Goal: Task Accomplishment & Management: Use online tool/utility

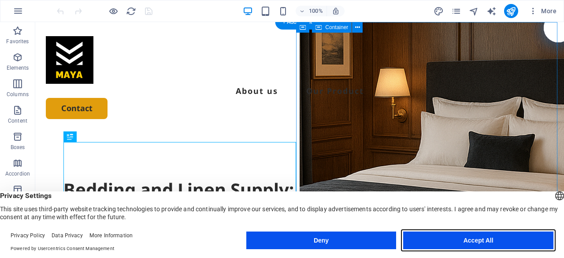
click at [510, 243] on button "Accept All" at bounding box center [478, 240] width 150 height 18
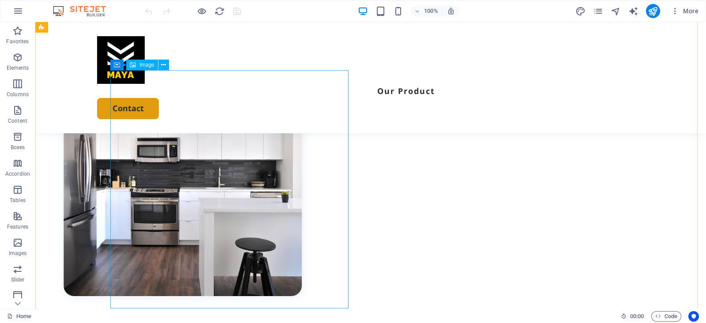
scroll to position [387, 0]
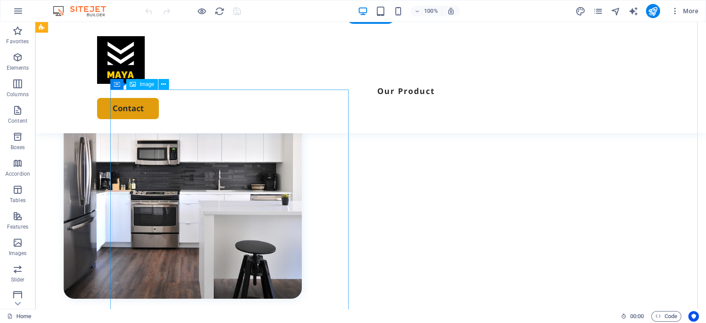
click at [232, 227] on figure at bounding box center [182, 179] width 238 height 238
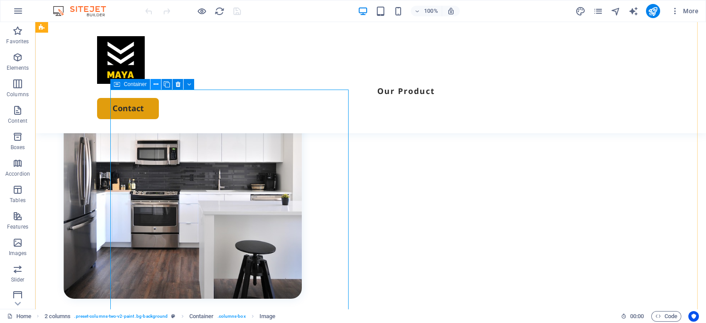
click at [158, 85] on icon at bounding box center [155, 84] width 5 height 9
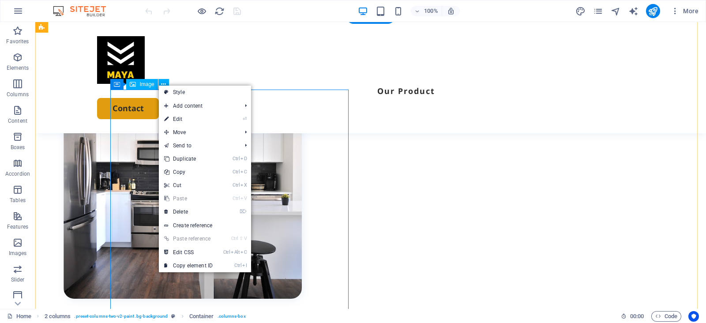
click at [153, 144] on figure at bounding box center [182, 179] width 238 height 238
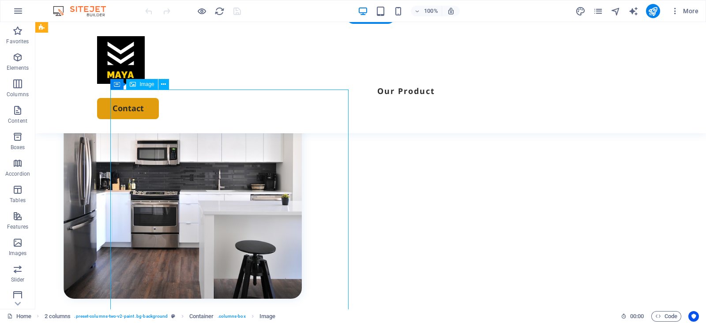
click at [139, 141] on figure at bounding box center [182, 179] width 238 height 238
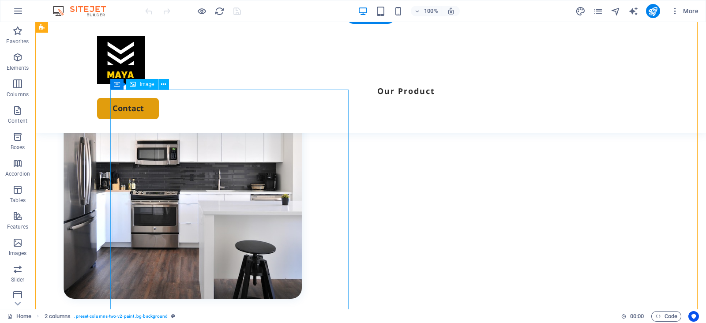
click at [144, 128] on figure at bounding box center [182, 179] width 238 height 238
click at [170, 140] on figure at bounding box center [182, 179] width 238 height 238
select select "%"
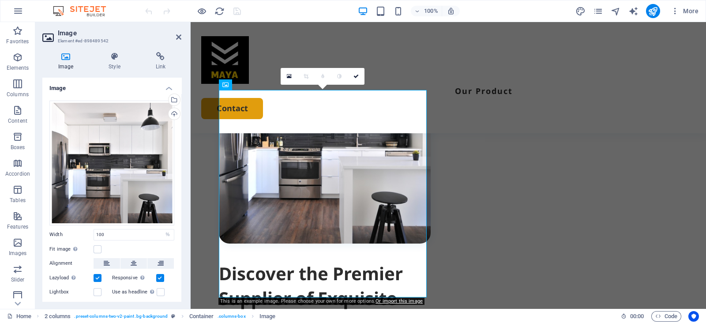
drag, startPoint x: 325, startPoint y: 140, endPoint x: 442, endPoint y: 159, distance: 118.3
click at [442, 159] on div "Discover the Premier Supplier of Exquisite Bedding and Linen Solutions for Hosp…" at bounding box center [447, 321] width 515 height 666
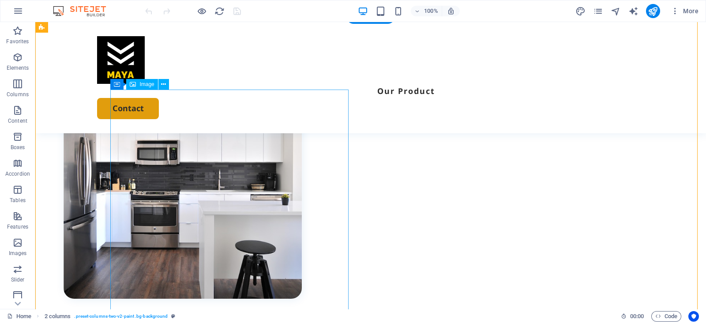
click at [302, 164] on figure at bounding box center [182, 179] width 238 height 238
click at [157, 85] on icon at bounding box center [155, 84] width 5 height 9
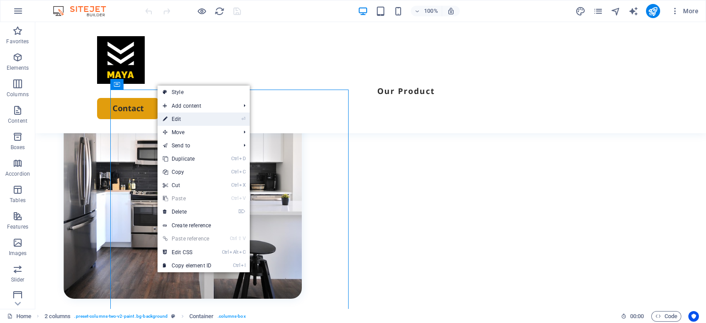
click at [213, 119] on link "⏎ Edit" at bounding box center [186, 118] width 59 height 13
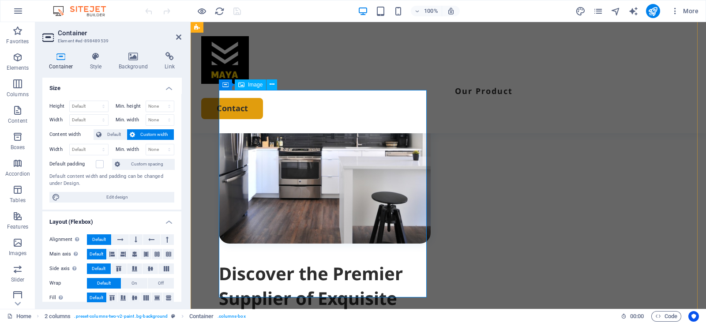
click at [310, 144] on figure at bounding box center [325, 138] width 212 height 212
click at [268, 85] on button at bounding box center [264, 84] width 11 height 11
click at [131, 60] on icon at bounding box center [133, 56] width 43 height 9
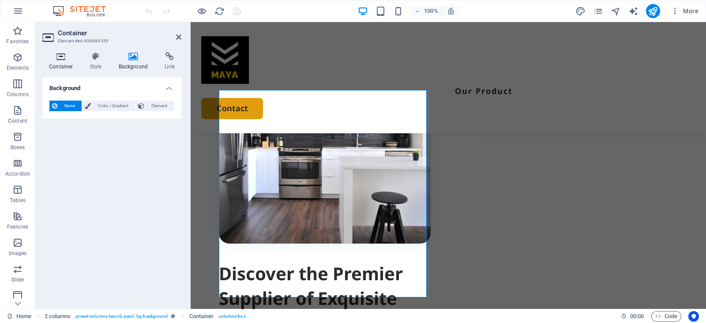
click at [62, 63] on h4 "Container" at bounding box center [62, 61] width 41 height 19
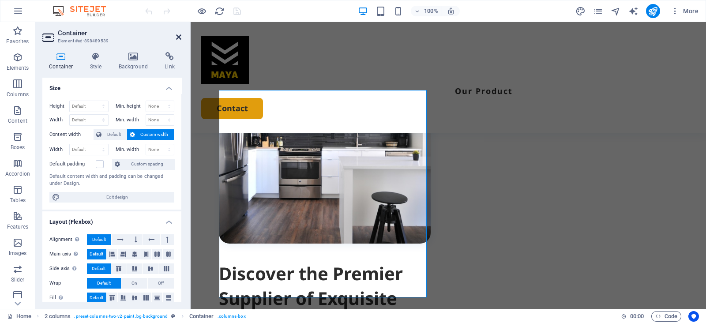
click at [180, 35] on icon at bounding box center [178, 37] width 5 height 7
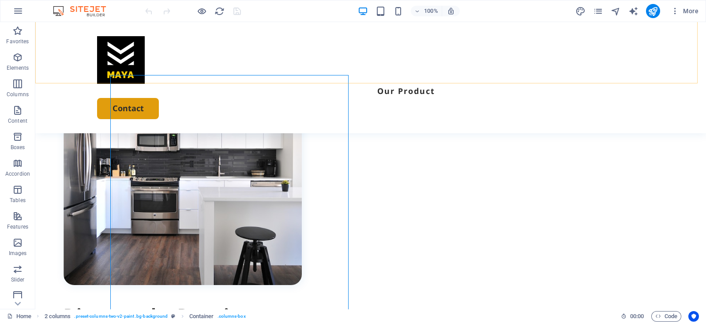
scroll to position [402, 0]
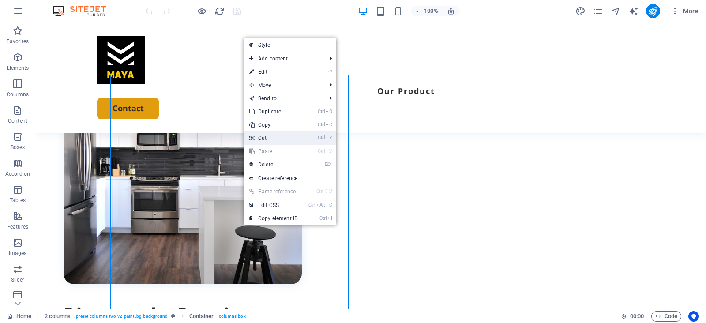
click at [276, 135] on link "Ctrl X Cut" at bounding box center [273, 137] width 59 height 13
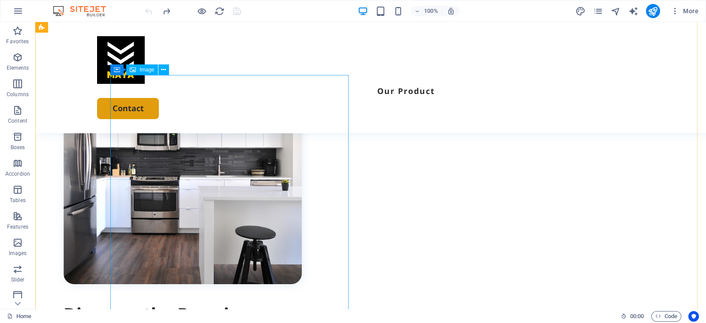
click at [152, 116] on figure at bounding box center [182, 165] width 238 height 238
click at [158, 71] on button at bounding box center [163, 69] width 11 height 11
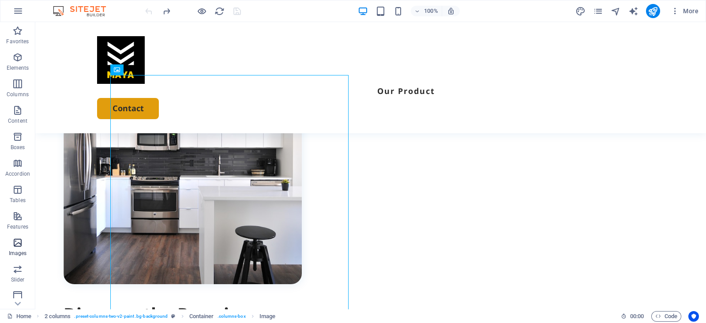
click at [17, 247] on icon "button" at bounding box center [17, 242] width 11 height 11
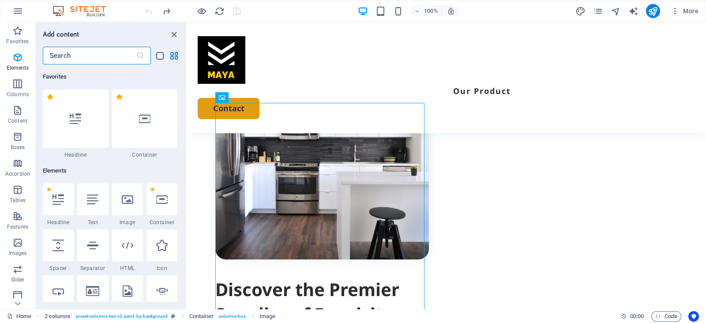
scroll to position [4471, 0]
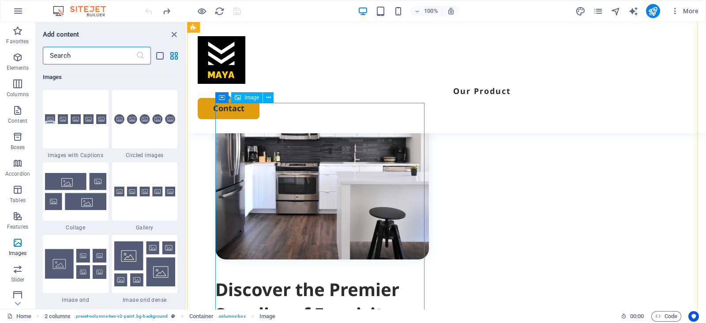
click at [305, 173] on figure at bounding box center [321, 152] width 213 height 213
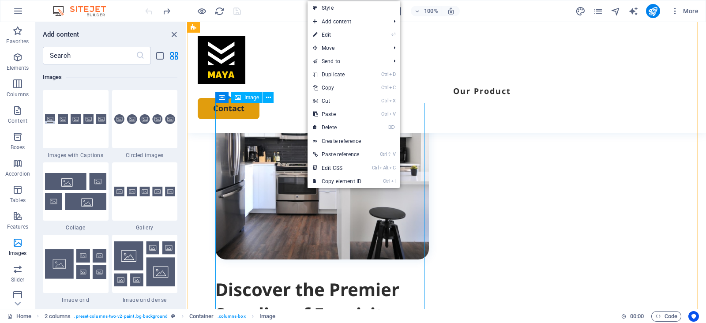
click at [251, 98] on span "Image" at bounding box center [251, 97] width 15 height 5
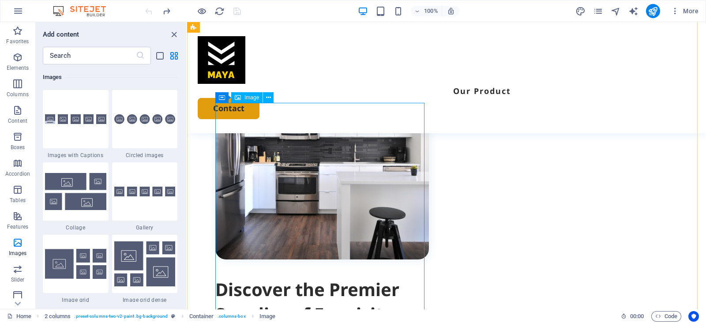
click at [251, 98] on span "Image" at bounding box center [251, 97] width 15 height 5
select select "%"
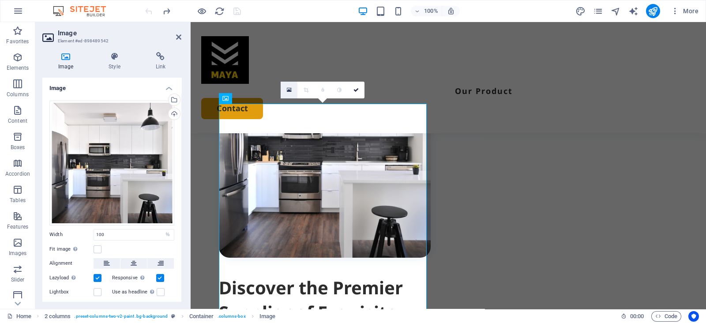
click at [289, 89] on icon at bounding box center [289, 90] width 5 height 6
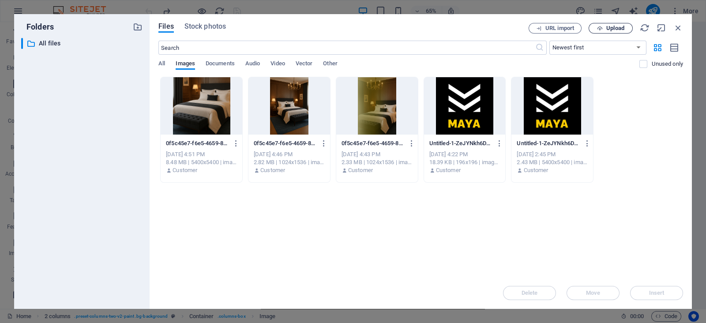
click at [564, 28] on span "Upload" at bounding box center [615, 28] width 18 height 5
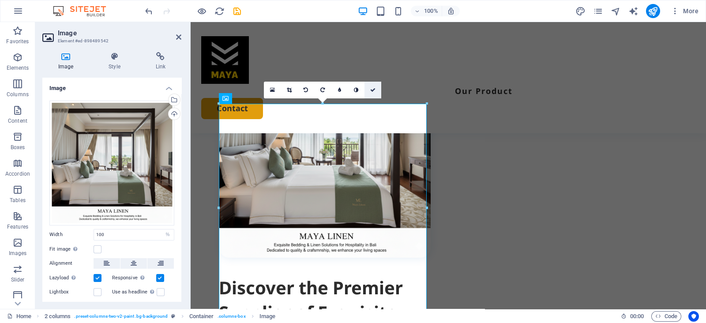
click at [373, 91] on icon at bounding box center [372, 89] width 5 height 5
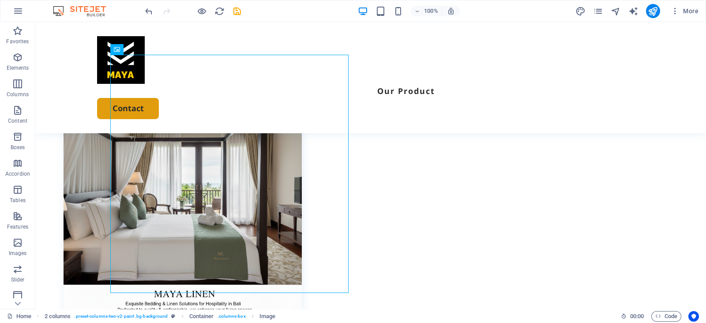
scroll to position [435, 0]
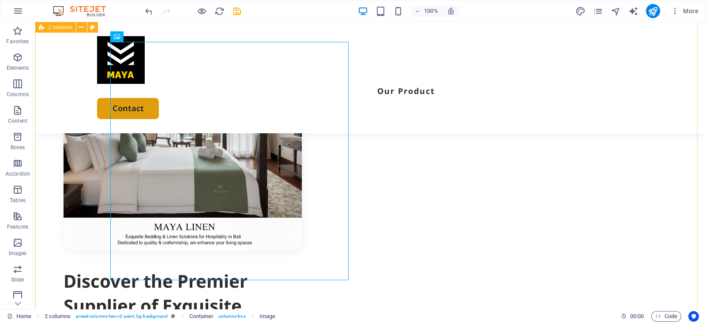
click at [564, 190] on div "Discover the Premier Supplier of Exquisite Bedding and Linen Solutions for Hosp…" at bounding box center [370, 289] width 670 height 641
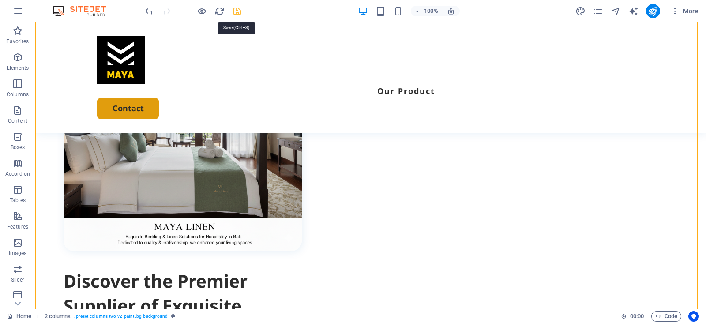
click at [235, 11] on icon "save" at bounding box center [237, 11] width 10 height 10
click at [235, 11] on div at bounding box center [192, 11] width 99 height 14
checkbox input "false"
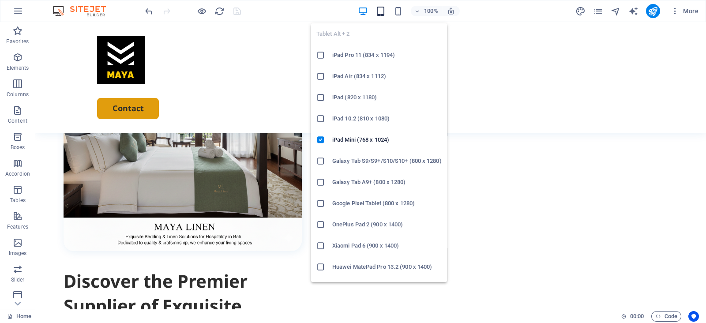
click at [381, 11] on icon "button" at bounding box center [380, 11] width 10 height 10
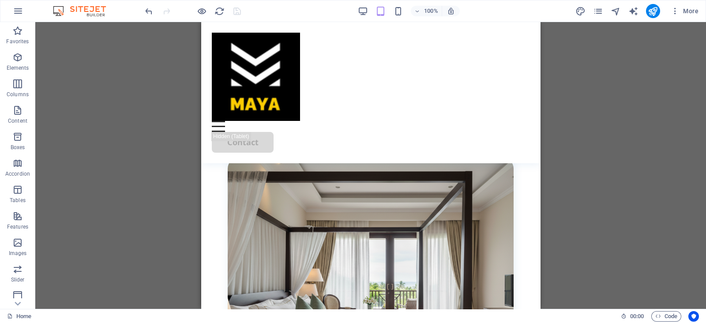
scroll to position [330, 0]
click at [397, 13] on icon "button" at bounding box center [398, 11] width 10 height 10
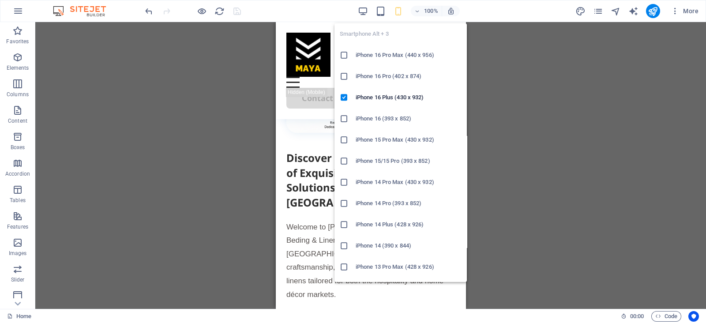
click at [295, 242] on div "Welcome to [PERSON_NAME], your premier Beding & Linen supplier in [GEOGRAPHIC_D…" at bounding box center [370, 321] width 168 height 202
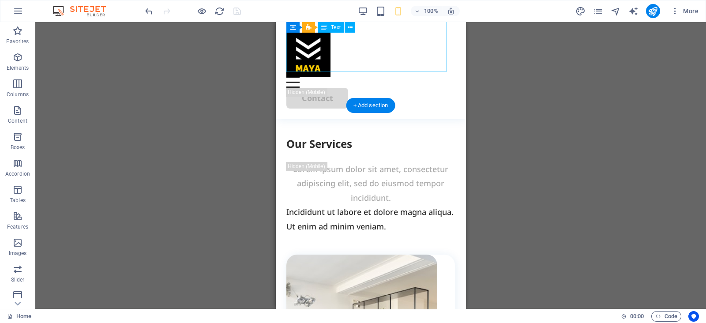
scroll to position [684, 0]
click at [564, 154] on div "Drag here to replace the existing content. Press “Ctrl” if you want to create a…" at bounding box center [370, 165] width 670 height 287
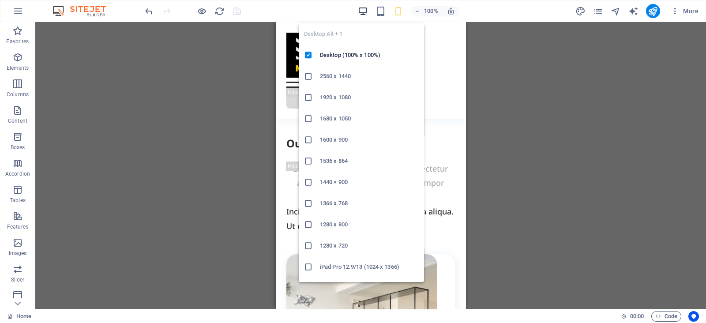
click at [366, 9] on icon "button" at bounding box center [363, 11] width 10 height 10
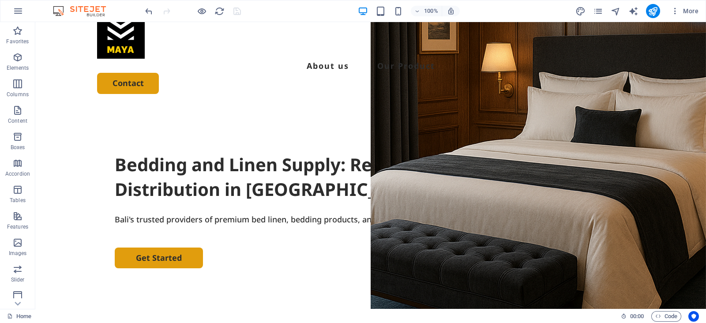
scroll to position [0, 0]
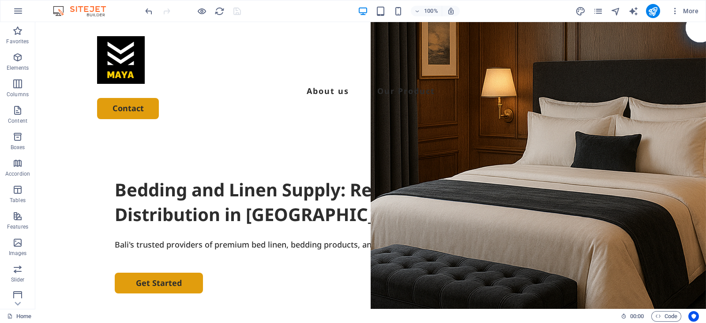
drag, startPoint x: 702, startPoint y: 106, endPoint x: 740, endPoint y: 40, distance: 76.5
drag, startPoint x: 705, startPoint y: 18, endPoint x: 705, endPoint y: 8, distance: 9.3
click at [564, 8] on header "100% More" at bounding box center [353, 11] width 706 height 22
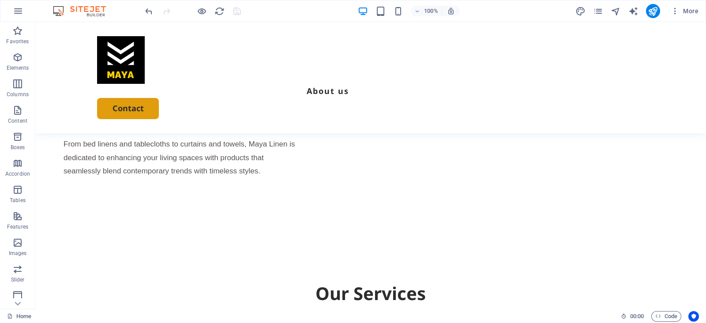
scroll to position [712, 0]
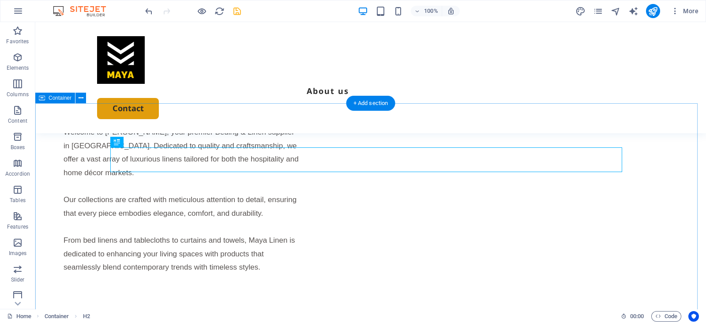
scroll to position [685, 0]
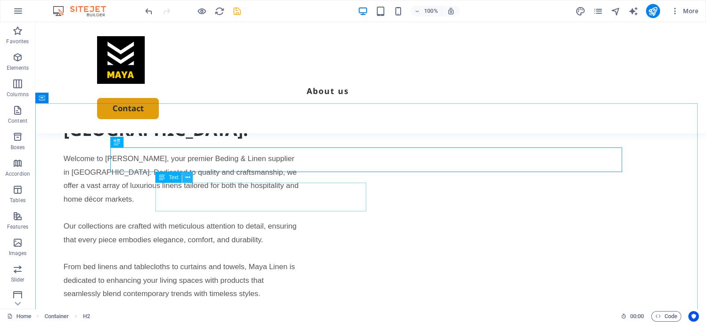
click at [186, 179] on icon at bounding box center [187, 177] width 5 height 9
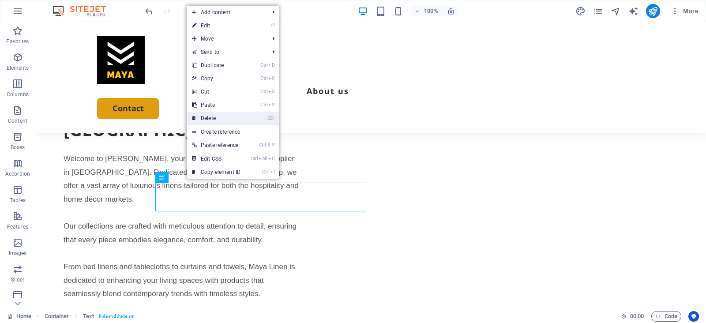
click at [211, 113] on link "⌦ Delete" at bounding box center [216, 118] width 59 height 13
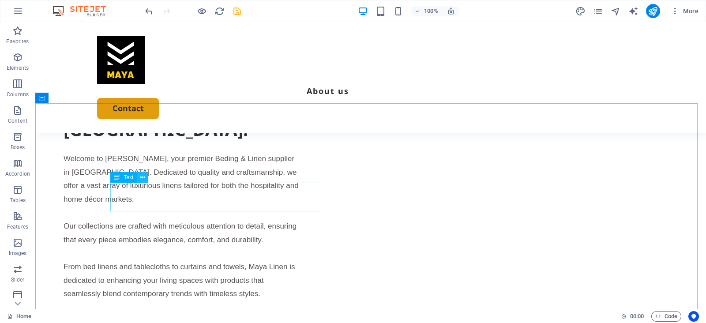
click at [144, 179] on icon at bounding box center [142, 177] width 5 height 9
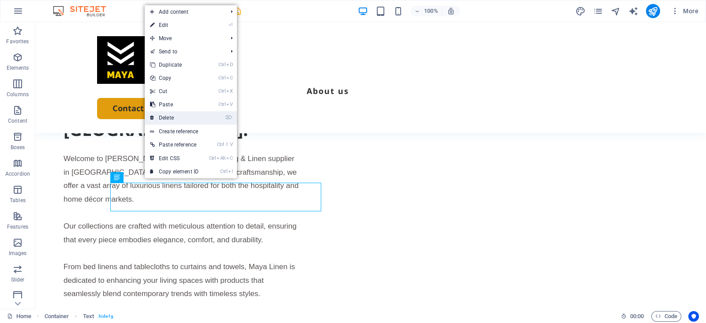
click at [177, 119] on link "⌦ Delete" at bounding box center [174, 117] width 59 height 13
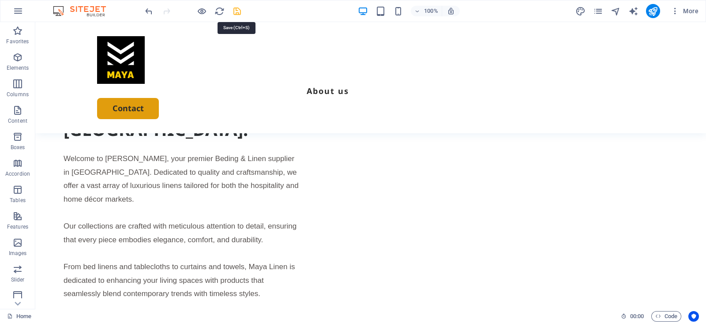
click at [236, 13] on icon "save" at bounding box center [237, 11] width 10 height 10
checkbox input "false"
click at [564, 14] on icon "publish" at bounding box center [652, 11] width 10 height 10
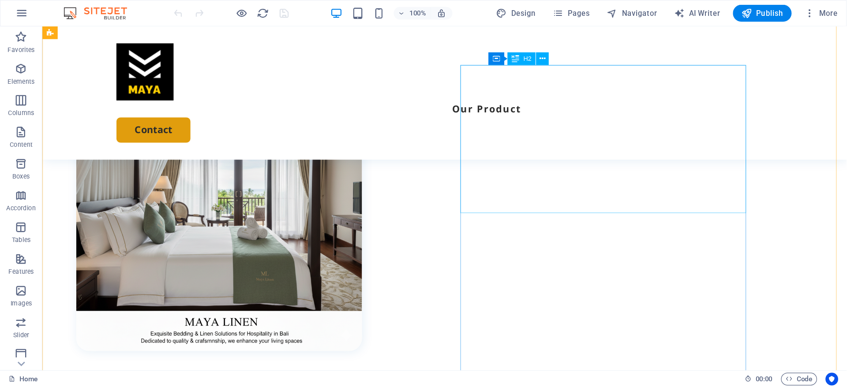
scroll to position [393, 0]
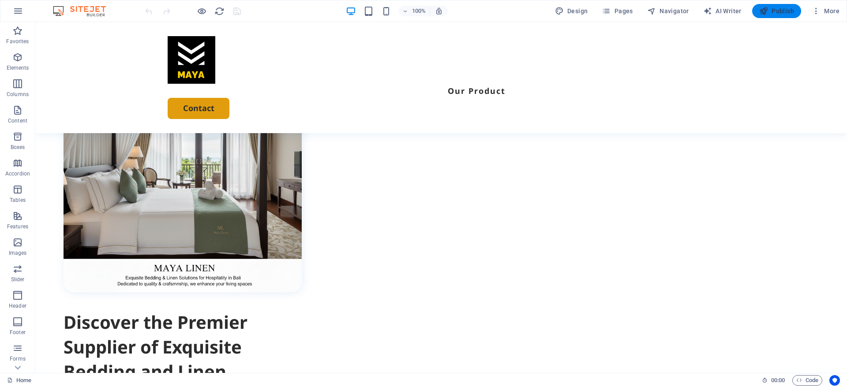
click at [705, 13] on span "Publish" at bounding box center [776, 11] width 35 height 9
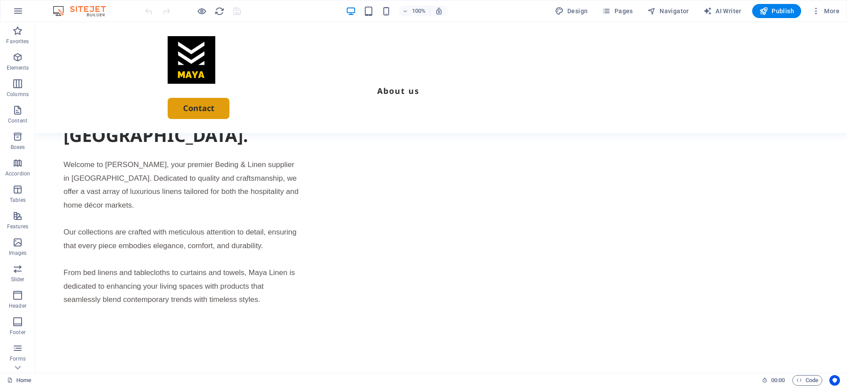
scroll to position [741, 0]
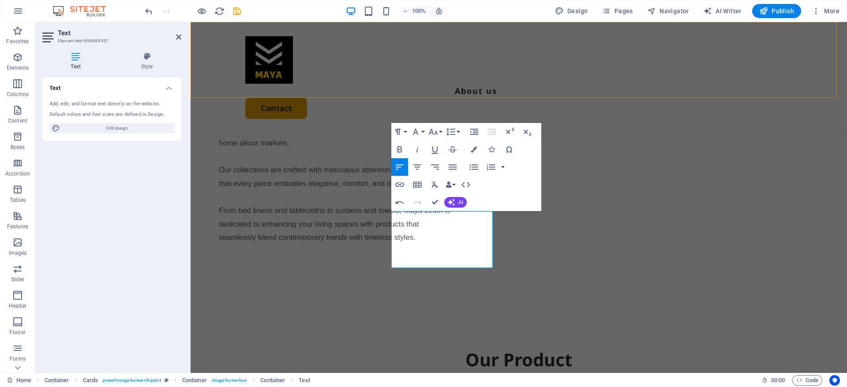
click at [327, 82] on div "About us Our Product Contact" at bounding box center [518, 77] width 656 height 111
select select "header"
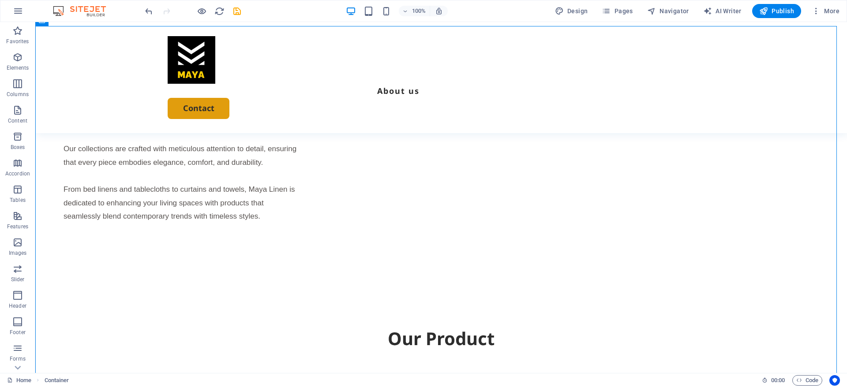
scroll to position [763, 0]
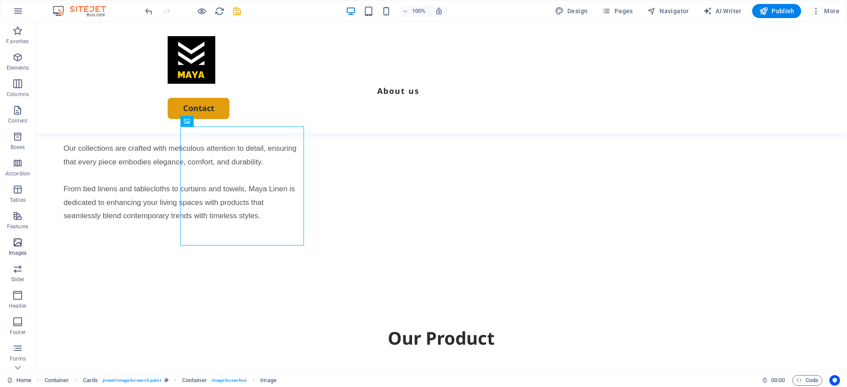
click at [25, 239] on span "Images" at bounding box center [17, 247] width 35 height 21
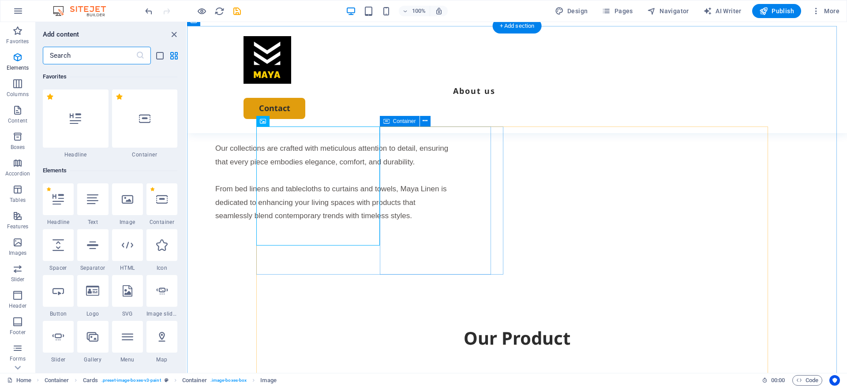
scroll to position [4471, 0]
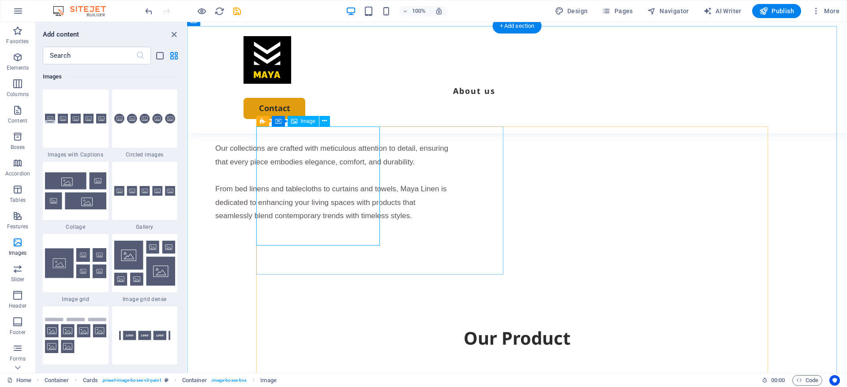
select select "px"
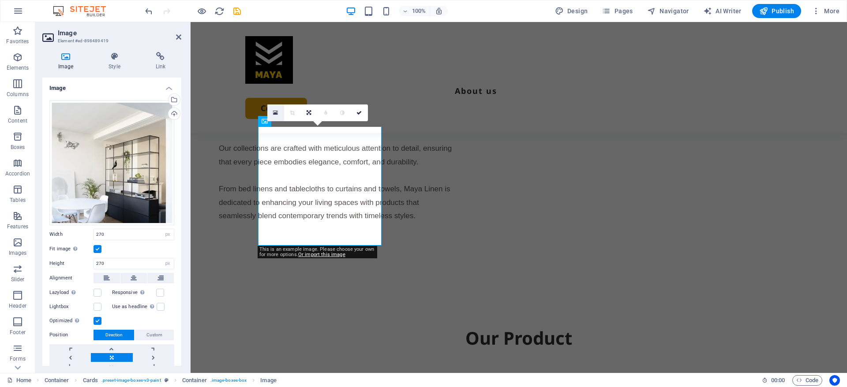
click at [274, 112] on icon at bounding box center [275, 113] width 5 height 6
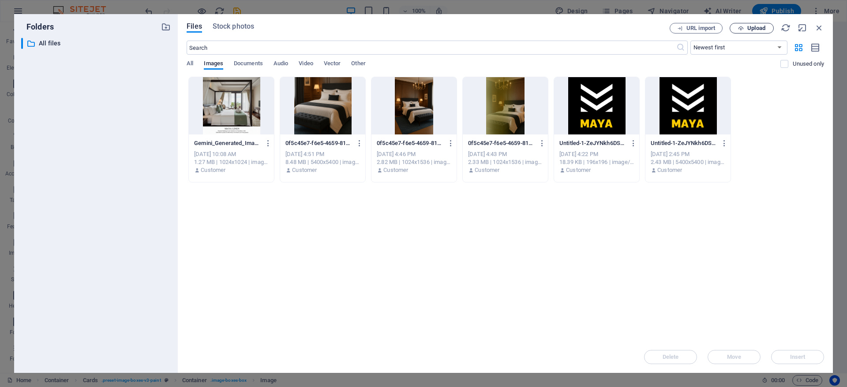
click at [738, 26] on icon "button" at bounding box center [741, 29] width 6 height 6
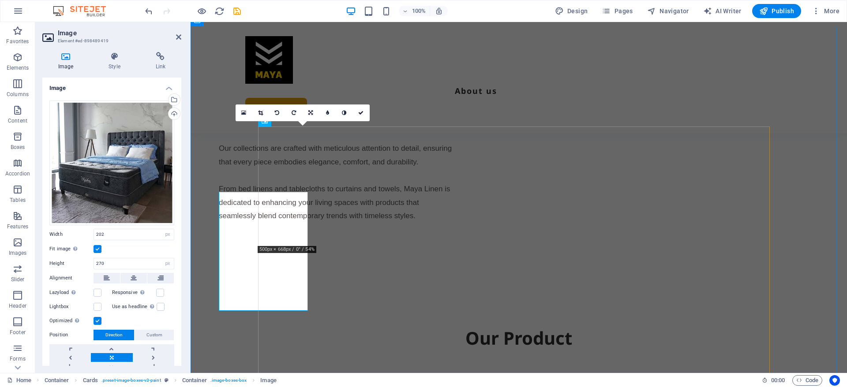
type input "202"
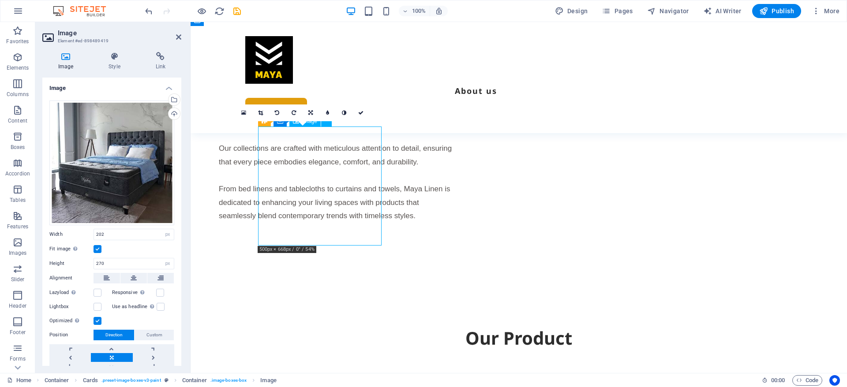
drag, startPoint x: 280, startPoint y: 209, endPoint x: 313, endPoint y: 204, distance: 33.5
drag, startPoint x: 313, startPoint y: 204, endPoint x: 328, endPoint y: 204, distance: 15.0
drag, startPoint x: 328, startPoint y: 203, endPoint x: 341, endPoint y: 204, distance: 13.7
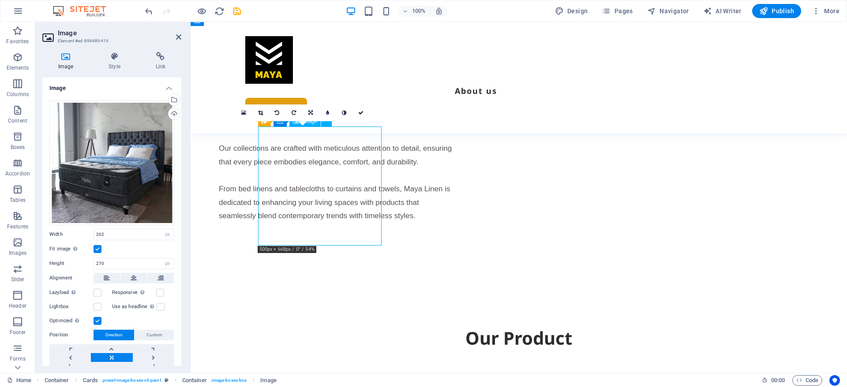
click at [147, 259] on input "270" at bounding box center [134, 263] width 80 height 11
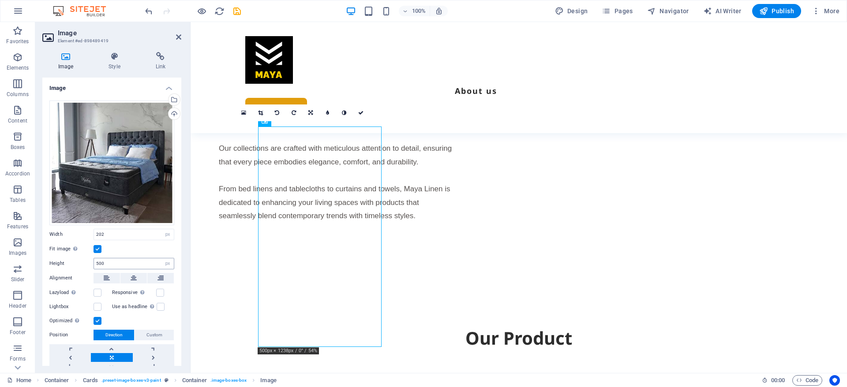
type input "270"
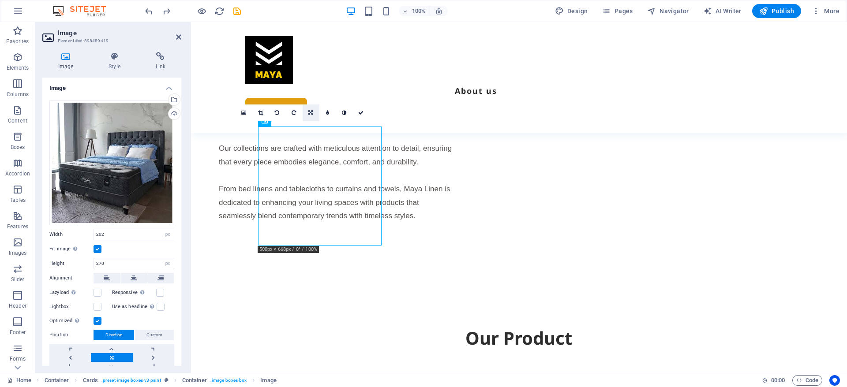
click at [310, 110] on icon at bounding box center [310, 112] width 4 height 5
click at [326, 111] on icon at bounding box center [327, 112] width 4 height 5
click at [326, 111] on icon at bounding box center [327, 112] width 3 height 5
click at [326, 111] on link at bounding box center [321, 113] width 17 height 17
drag, startPoint x: 290, startPoint y: 183, endPoint x: 309, endPoint y: 186, distance: 19.6
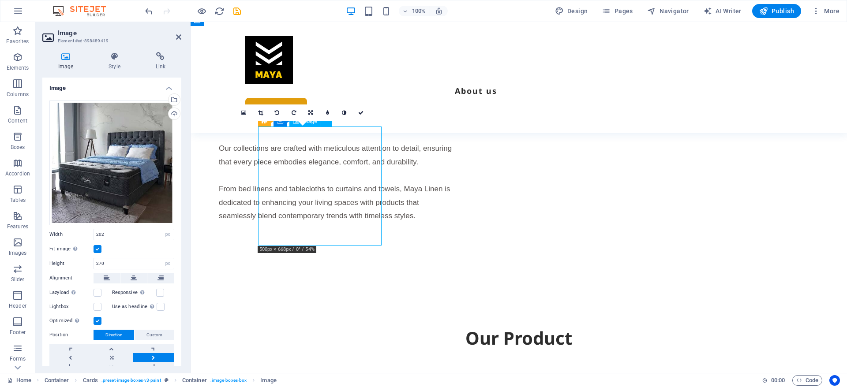
click at [310, 118] on link at bounding box center [310, 113] width 17 height 17
click at [328, 110] on icon at bounding box center [327, 112] width 4 height 5
click at [265, 115] on link at bounding box center [260, 113] width 17 height 17
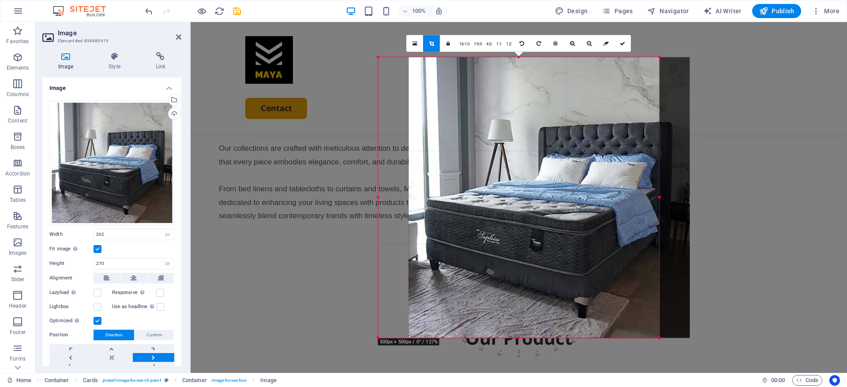
drag, startPoint x: 556, startPoint y: 178, endPoint x: 587, endPoint y: 178, distance: 31.3
click at [587, 178] on div at bounding box center [549, 197] width 281 height 281
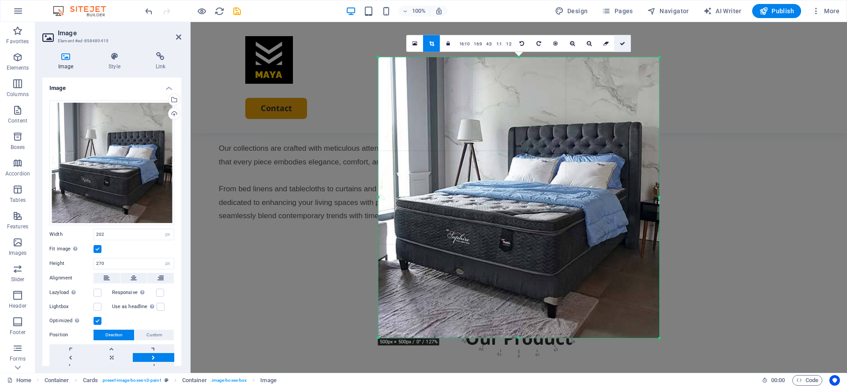
click at [623, 44] on icon at bounding box center [622, 43] width 5 height 5
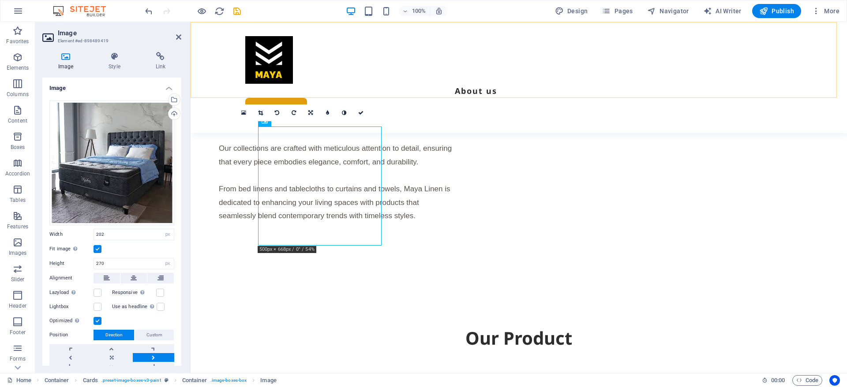
click at [500, 79] on div "About us Our Product Contact" at bounding box center [518, 77] width 656 height 111
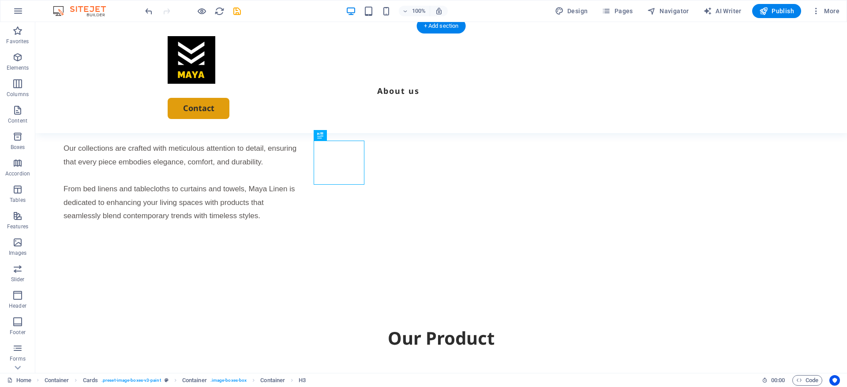
drag, startPoint x: 364, startPoint y: 159, endPoint x: 358, endPoint y: 158, distance: 5.5
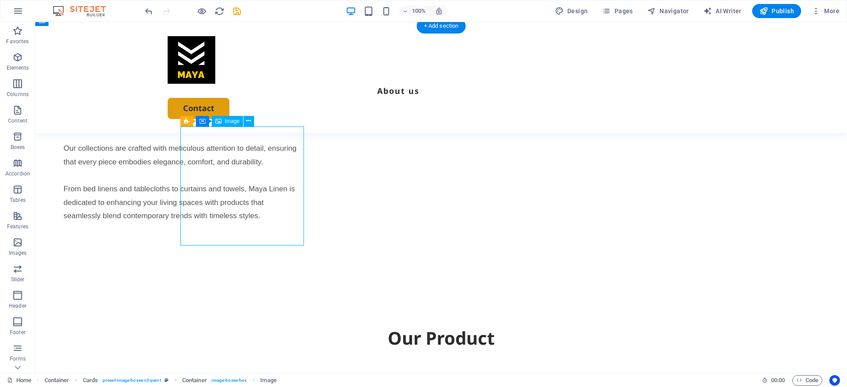
drag, startPoint x: 217, startPoint y: 195, endPoint x: 213, endPoint y: 222, distance: 27.1
drag, startPoint x: 213, startPoint y: 222, endPoint x: 229, endPoint y: 223, distance: 15.9
drag, startPoint x: 229, startPoint y: 223, endPoint x: 237, endPoint y: 224, distance: 8.5
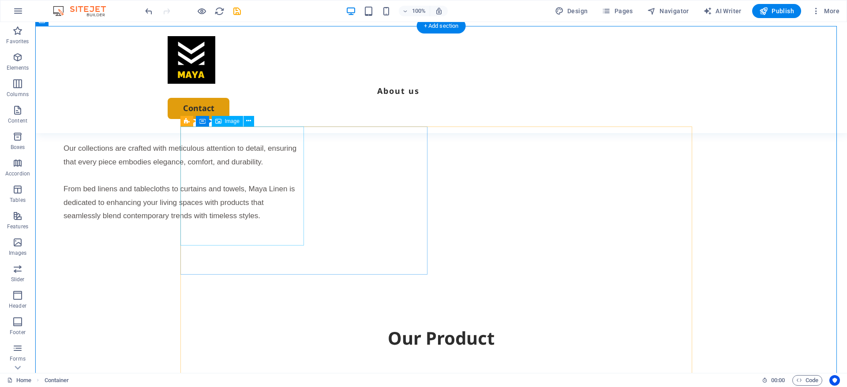
click at [213, 122] on span "Container" at bounding box center [220, 121] width 23 height 5
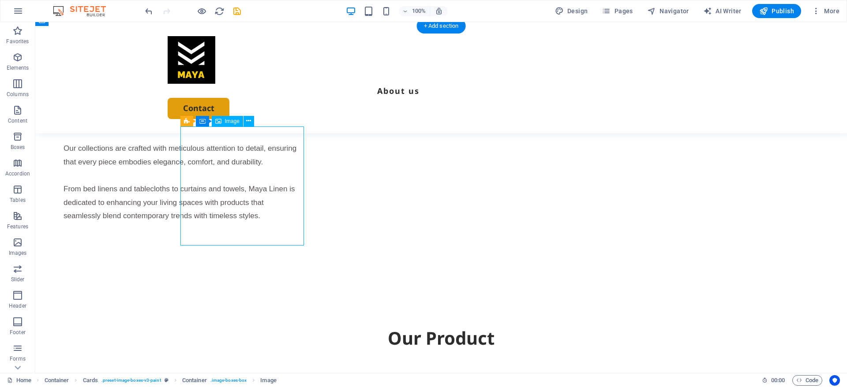
drag, startPoint x: 232, startPoint y: 180, endPoint x: 257, endPoint y: 181, distance: 24.7
click at [227, 120] on span "Image" at bounding box center [232, 121] width 15 height 5
click at [249, 119] on icon at bounding box center [248, 120] width 5 height 9
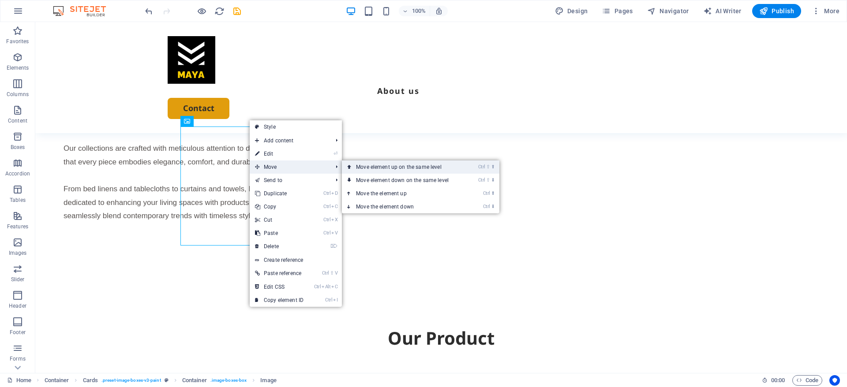
click at [379, 173] on link "Ctrl ⇧ ⬆ Move element up on the same level" at bounding box center [404, 167] width 124 height 13
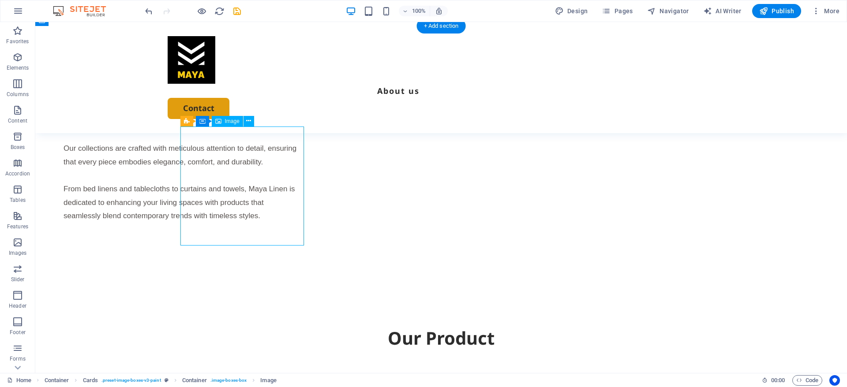
drag, startPoint x: 250, startPoint y: 175, endPoint x: 279, endPoint y: 179, distance: 29.4
drag, startPoint x: 279, startPoint y: 179, endPoint x: 276, endPoint y: 205, distance: 25.7
click at [248, 119] on icon at bounding box center [248, 120] width 5 height 9
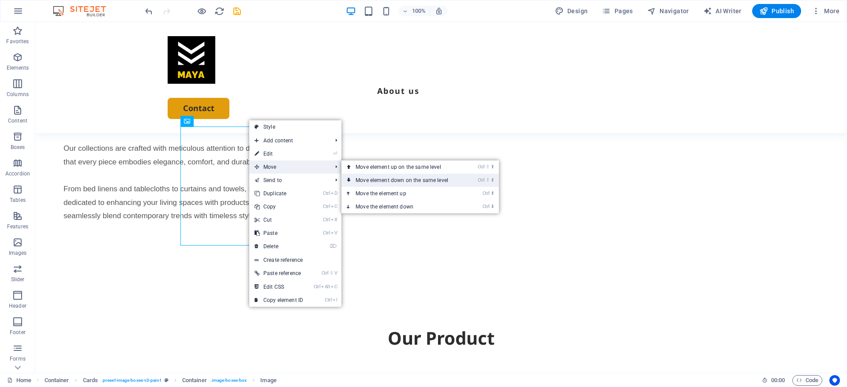
click at [356, 174] on link "Ctrl ⇧ ⬇ Move element down on the same level" at bounding box center [403, 180] width 124 height 13
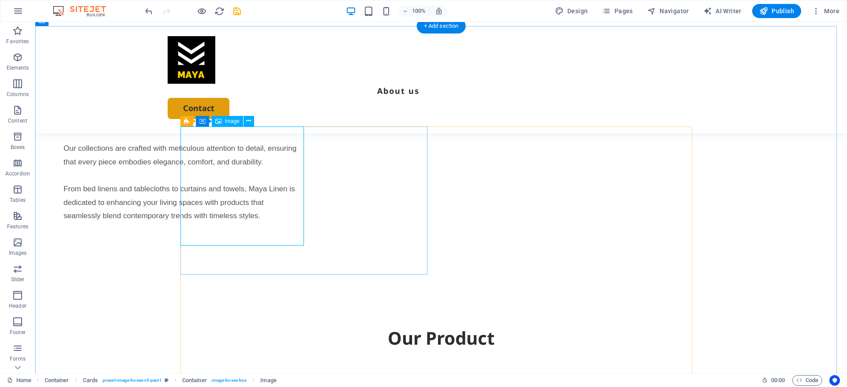
select select "px"
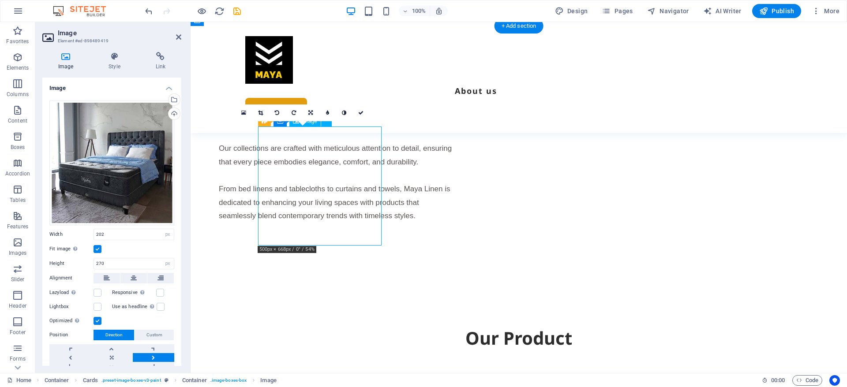
drag, startPoint x: 321, startPoint y: 192, endPoint x: 348, endPoint y: 195, distance: 28.0
drag, startPoint x: 348, startPoint y: 195, endPoint x: 378, endPoint y: 194, distance: 30.0
drag, startPoint x: 332, startPoint y: 192, endPoint x: 326, endPoint y: 192, distance: 6.6
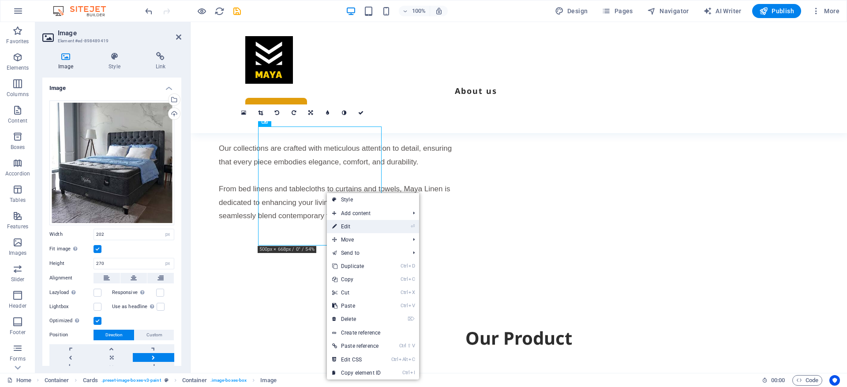
click at [336, 225] on icon at bounding box center [334, 226] width 4 height 13
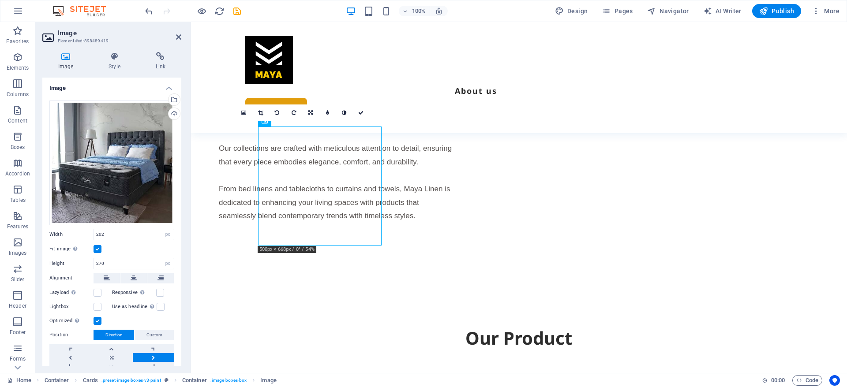
click at [97, 319] on label at bounding box center [97, 321] width 8 height 8
click at [0, 0] on input "Optimized Images are compressed to improve page speed." at bounding box center [0, 0] width 0 height 0
drag, startPoint x: 287, startPoint y: 172, endPoint x: 334, endPoint y: 180, distance: 47.4
drag, startPoint x: 334, startPoint y: 180, endPoint x: 344, endPoint y: 147, distance: 35.1
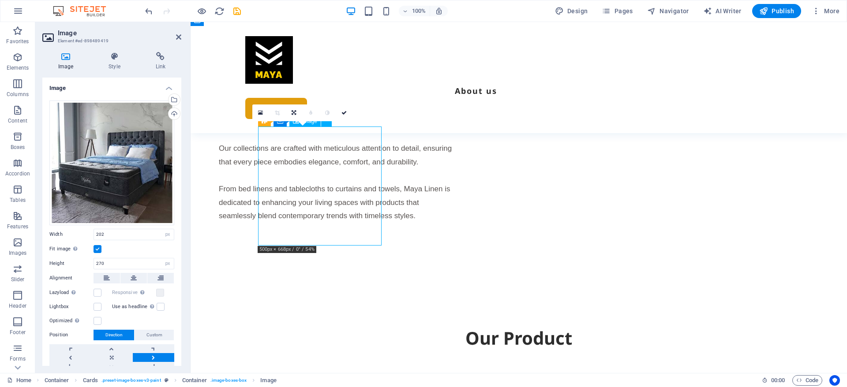
click at [345, 109] on link at bounding box center [344, 113] width 17 height 17
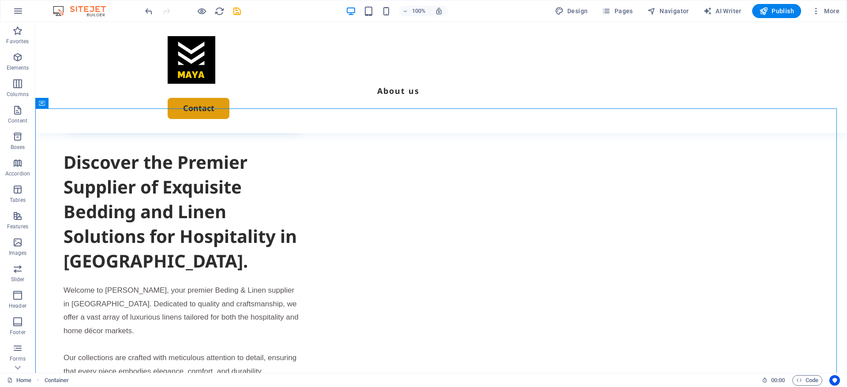
scroll to position [689, 0]
